Goal: Transaction & Acquisition: Purchase product/service

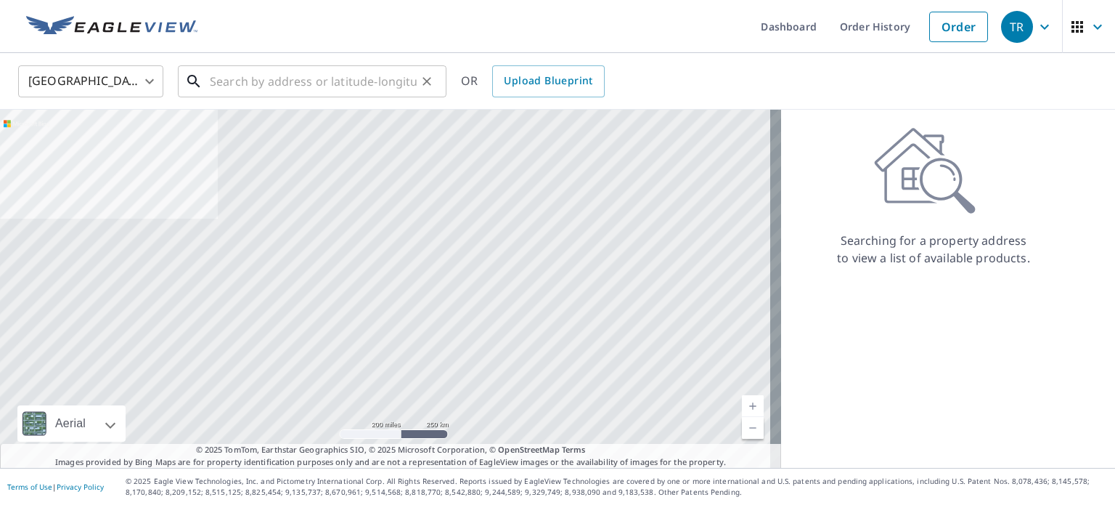
click at [221, 87] on input "text" at bounding box center [313, 81] width 207 height 41
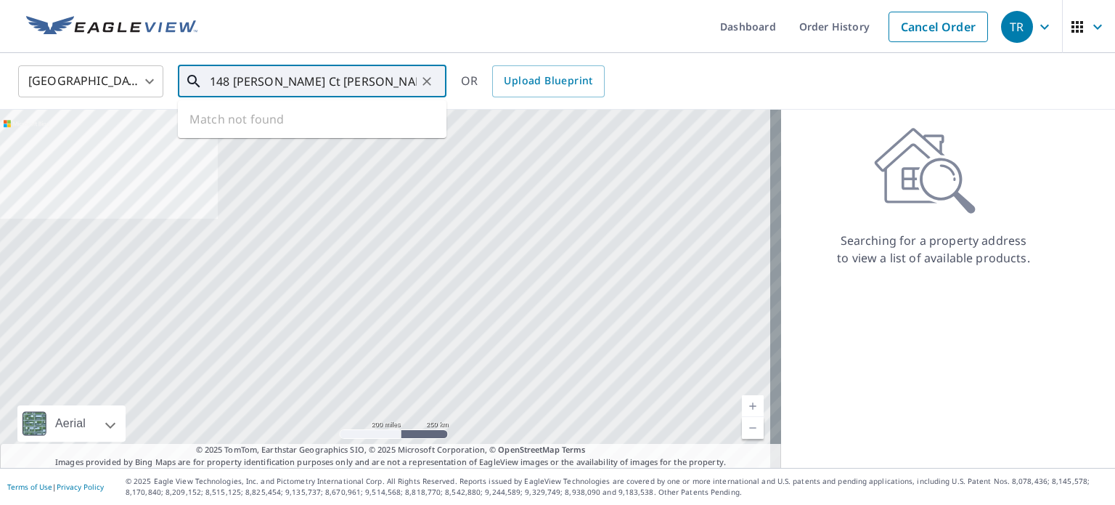
drag, startPoint x: 333, startPoint y: 81, endPoint x: 255, endPoint y: 84, distance: 78.5
click at [255, 84] on input "148 [PERSON_NAME] Ct [PERSON_NAME]" at bounding box center [313, 81] width 207 height 41
drag, startPoint x: 282, startPoint y: 84, endPoint x: 260, endPoint y: 82, distance: 21.8
click at [260, 82] on input "148 Madolin ct auburn" at bounding box center [313, 81] width 207 height 41
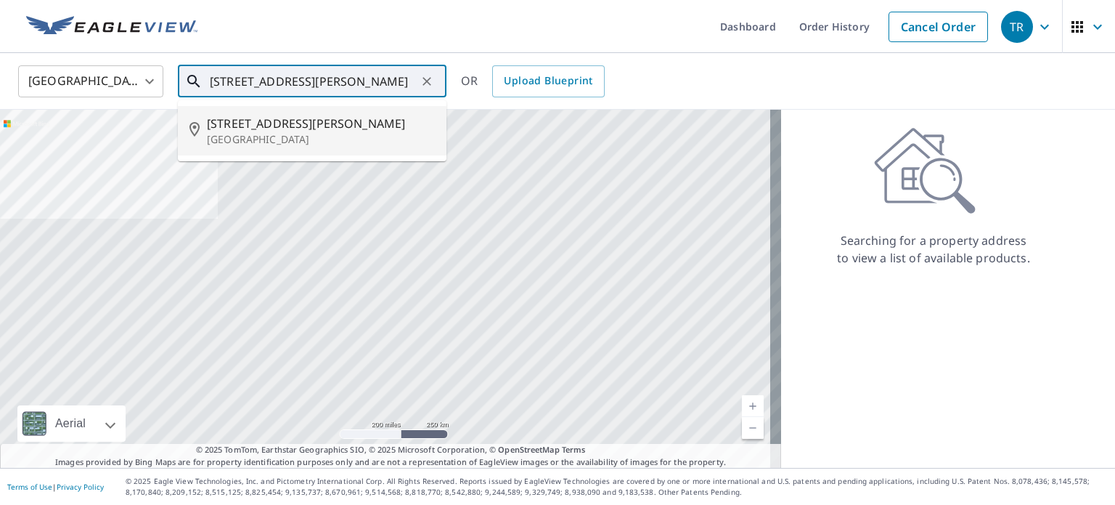
click at [279, 123] on span "[STREET_ADDRESS][PERSON_NAME]" at bounding box center [321, 123] width 228 height 17
type input "[STREET_ADDRESS][PERSON_NAME]"
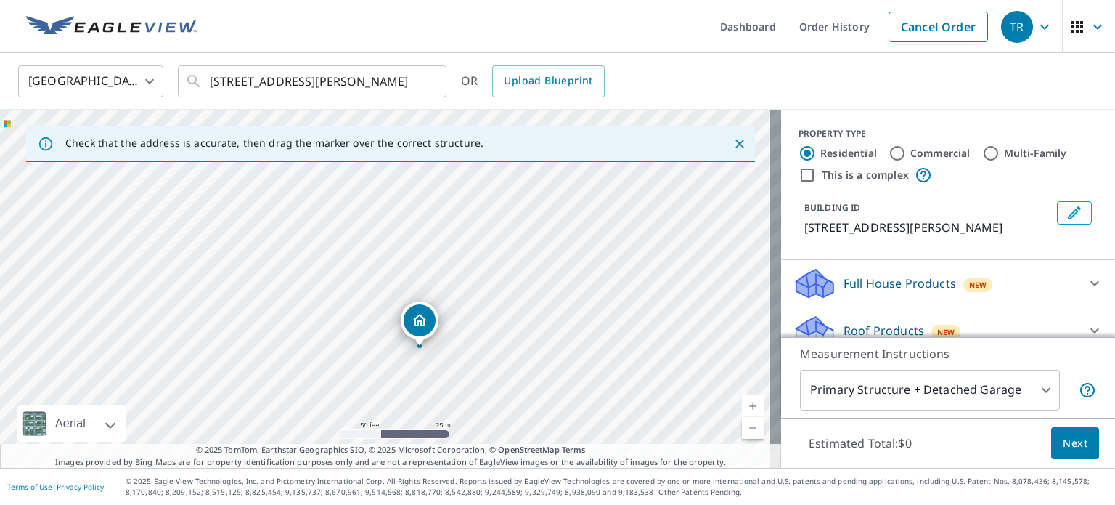
drag, startPoint x: 550, startPoint y: 330, endPoint x: 522, endPoint y: 252, distance: 83.1
click at [522, 252] on div "[STREET_ADDRESS][PERSON_NAME]" at bounding box center [390, 289] width 781 height 358
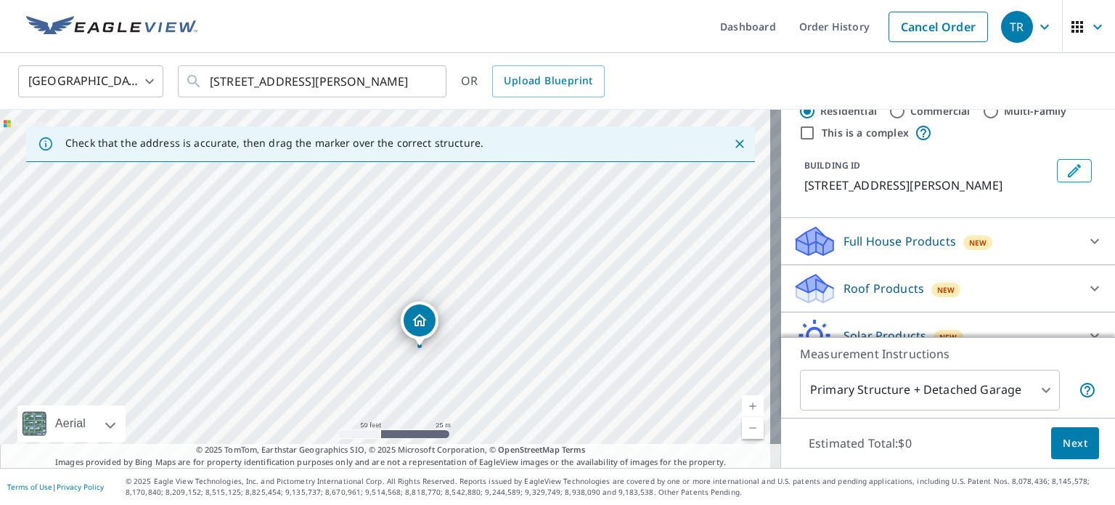
scroll to position [61, 0]
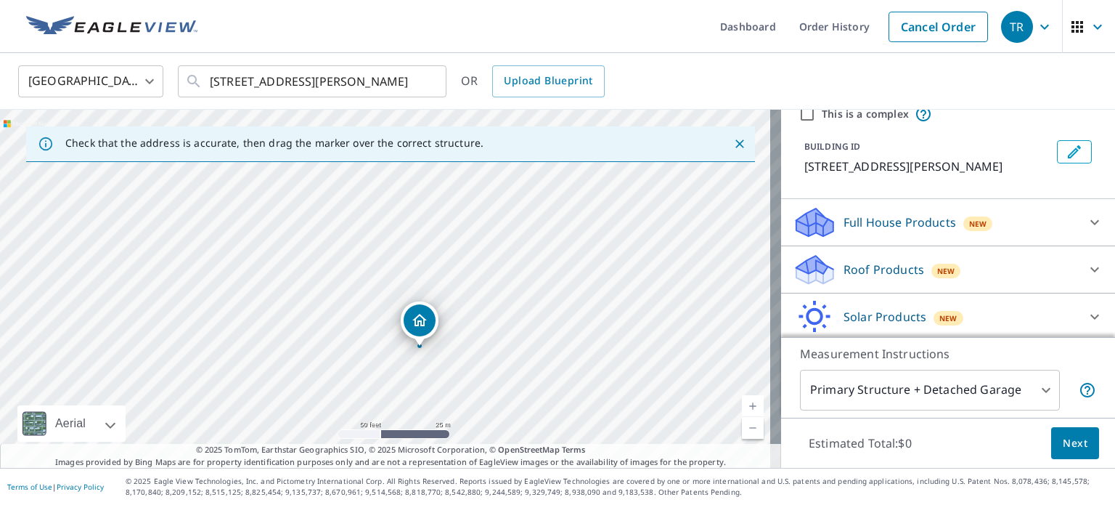
drag, startPoint x: 976, startPoint y: 278, endPoint x: 905, endPoint y: 298, distance: 74.0
click at [973, 280] on div "Roof Products New" at bounding box center [935, 270] width 285 height 34
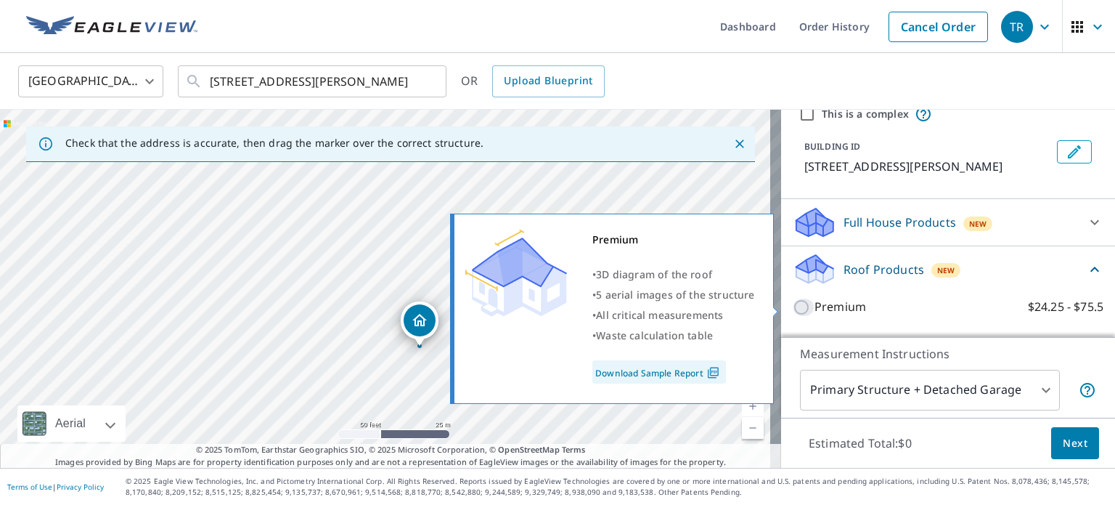
click at [794, 301] on input "Premium $24.25 - $75.5" at bounding box center [804, 306] width 22 height 17
checkbox input "true"
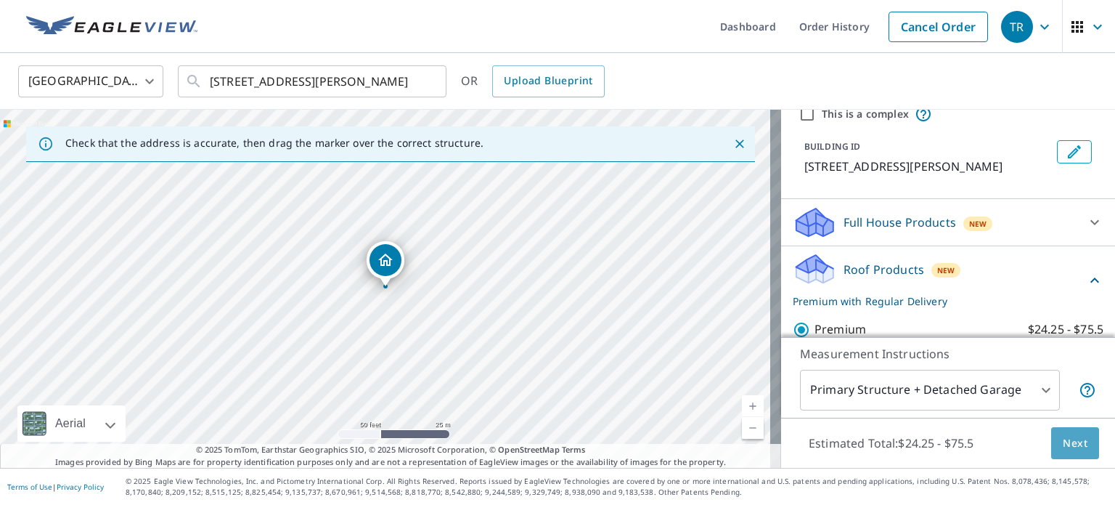
click at [1063, 442] on span "Next" at bounding box center [1075, 443] width 25 height 18
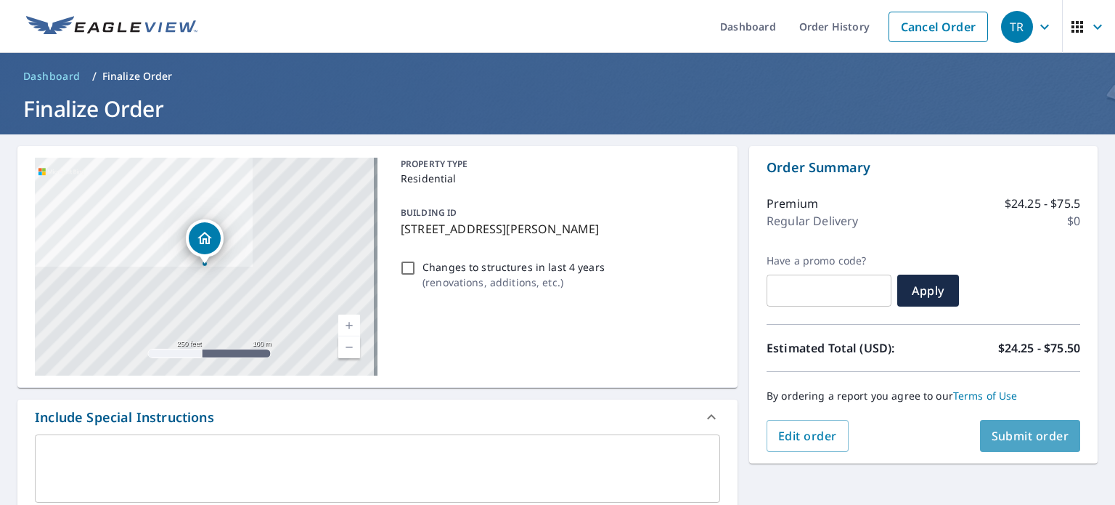
click at [1015, 439] on span "Submit order" at bounding box center [1031, 436] width 78 height 16
checkbox input "true"
